Goal: Task Accomplishment & Management: Use online tool/utility

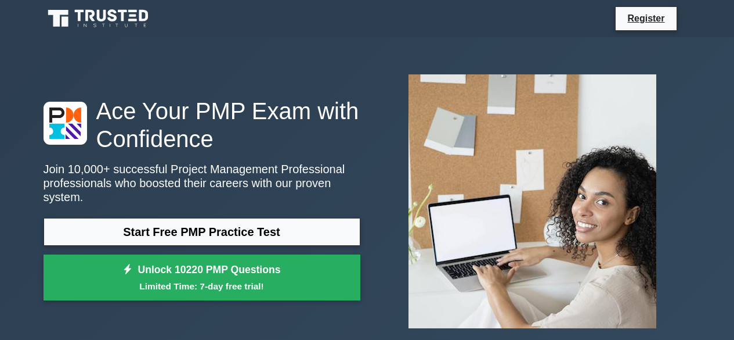
click at [236, 225] on link "Start Free PMP Practice Test" at bounding box center [202, 232] width 317 height 28
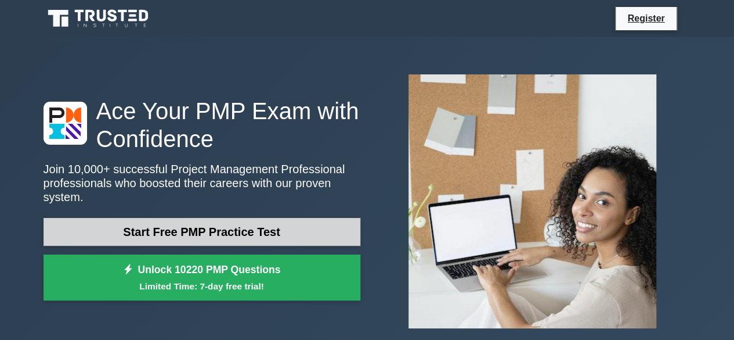
click at [247, 219] on link "Start Free PMP Practice Test" at bounding box center [202, 232] width 317 height 28
